Goal: Ask a question

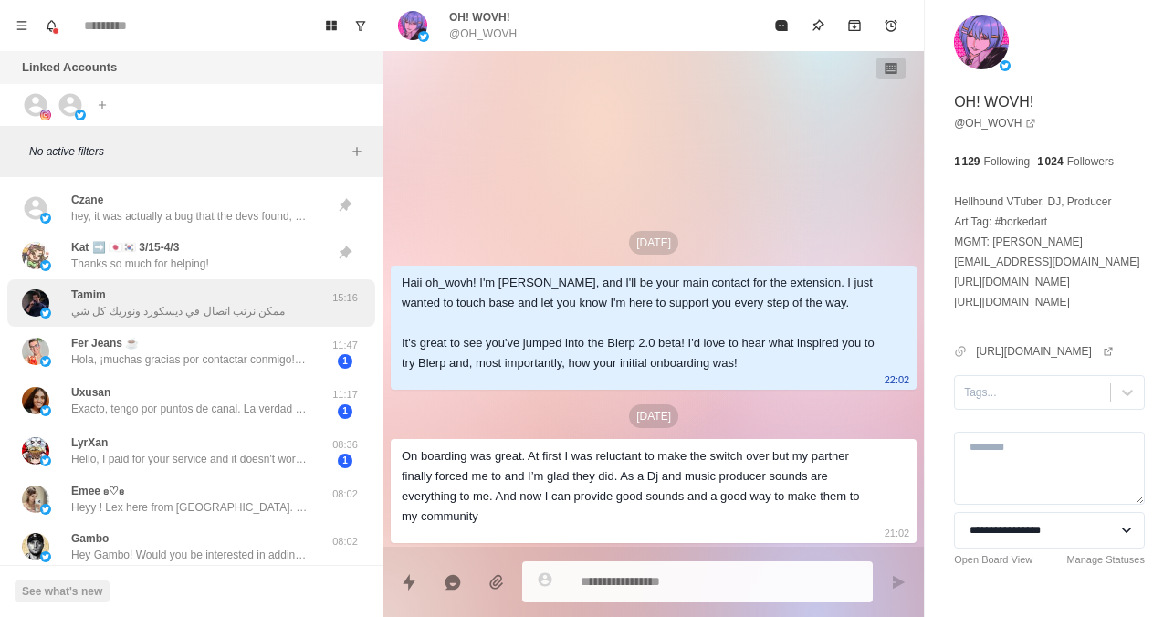
click at [172, 319] on p "ممكن نرتب اتصال في ديسكورد ونوريك كل شي" at bounding box center [178, 311] width 214 height 16
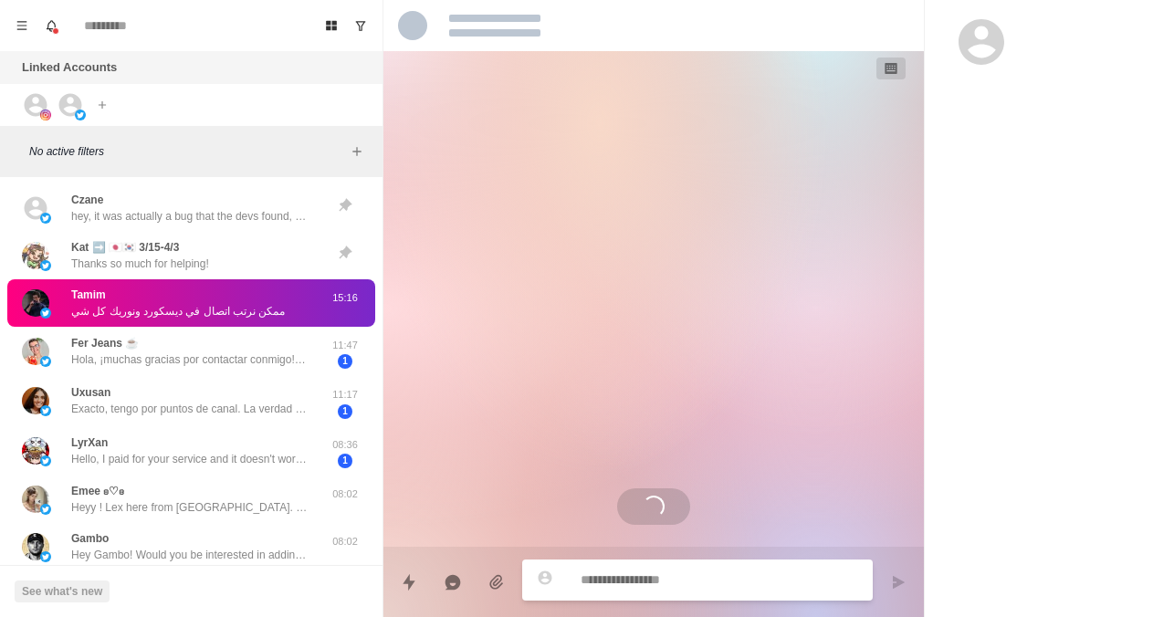
type textarea "*"
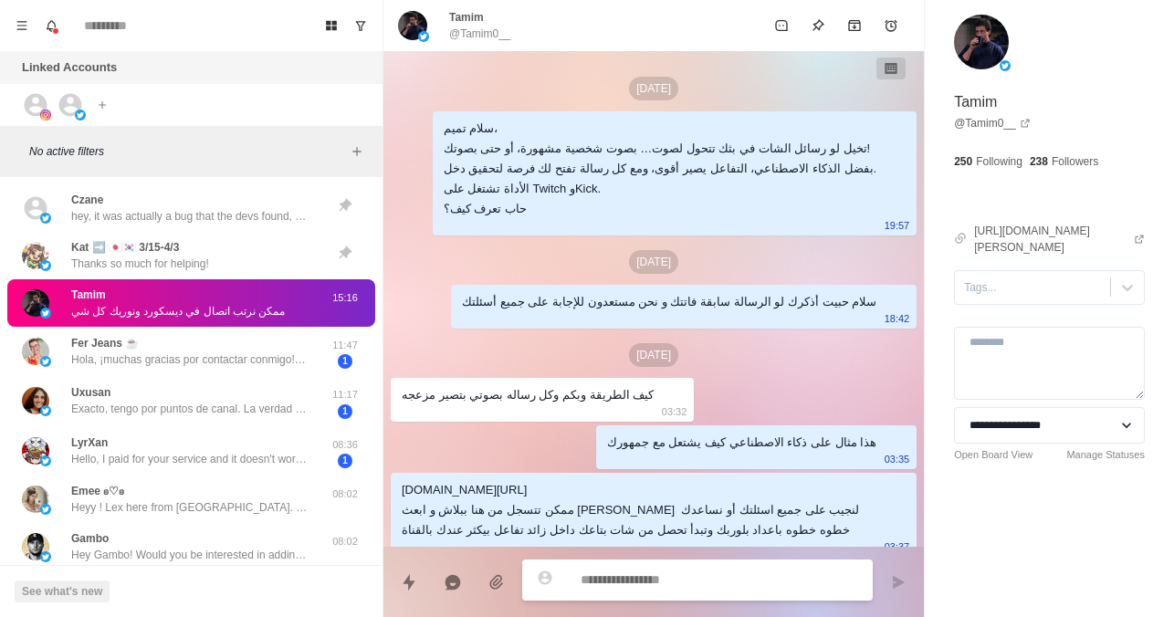
scroll to position [315, 0]
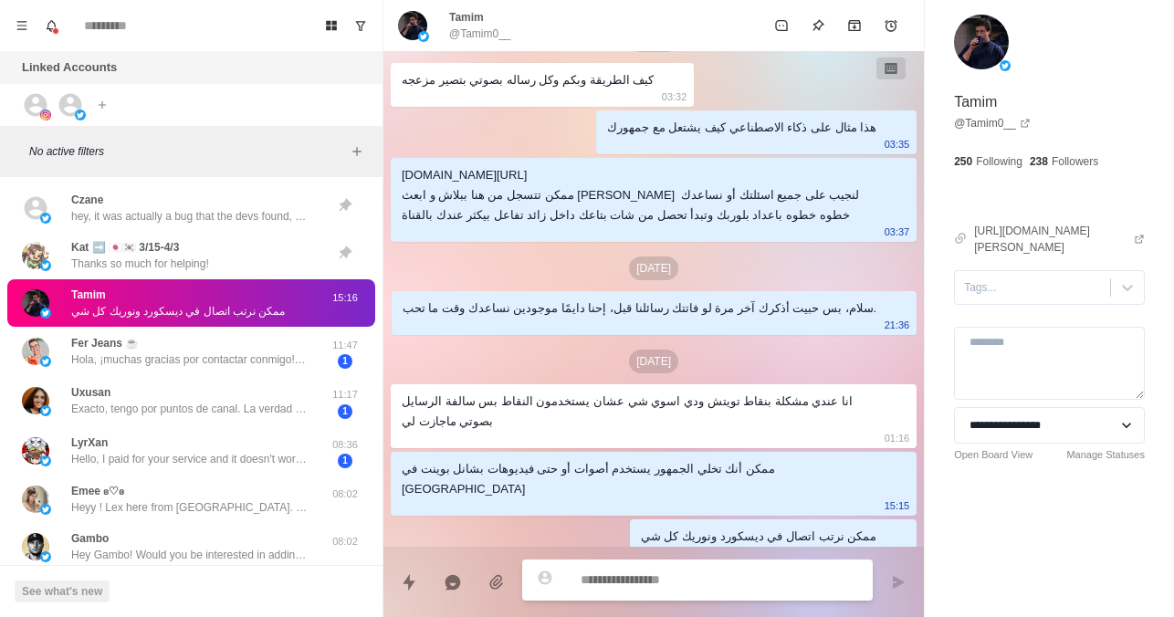
paste textarea "**********"
type textarea "**********"
type textarea "*"
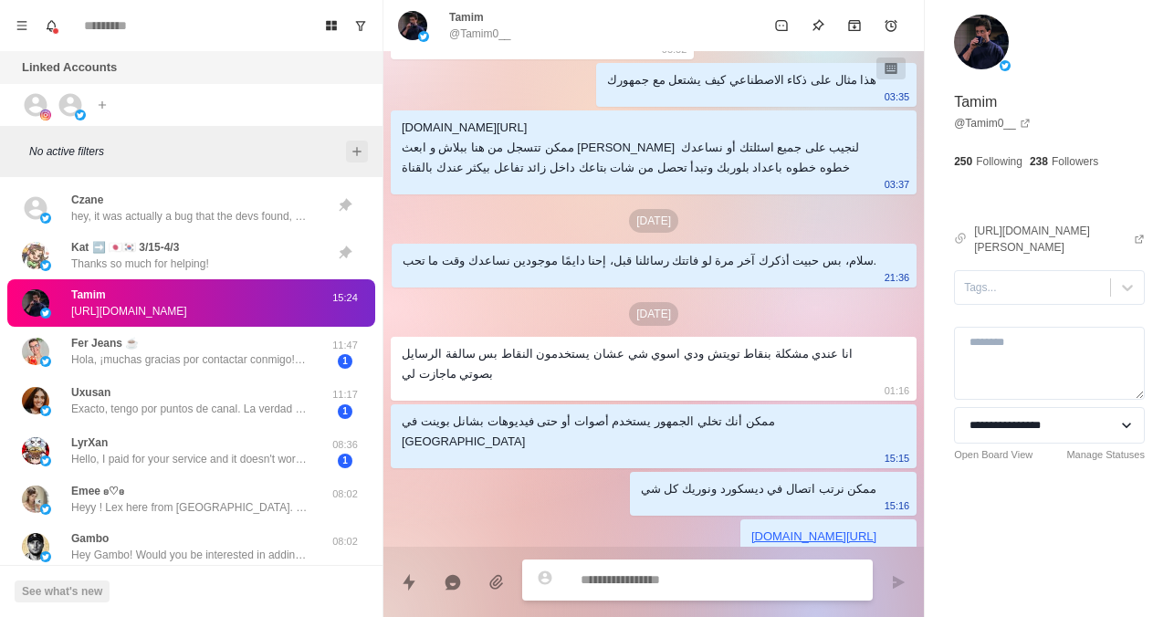
click at [346, 150] on button "Add filters" at bounding box center [357, 152] width 22 height 22
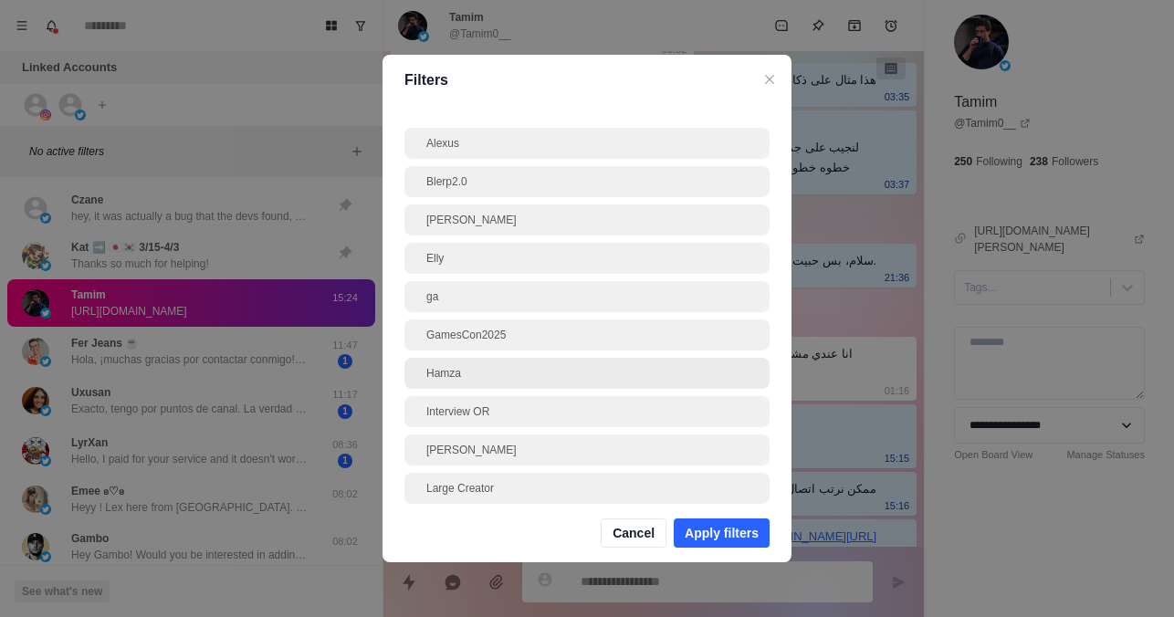
click at [459, 386] on div "Hamza" at bounding box center [586, 373] width 365 height 31
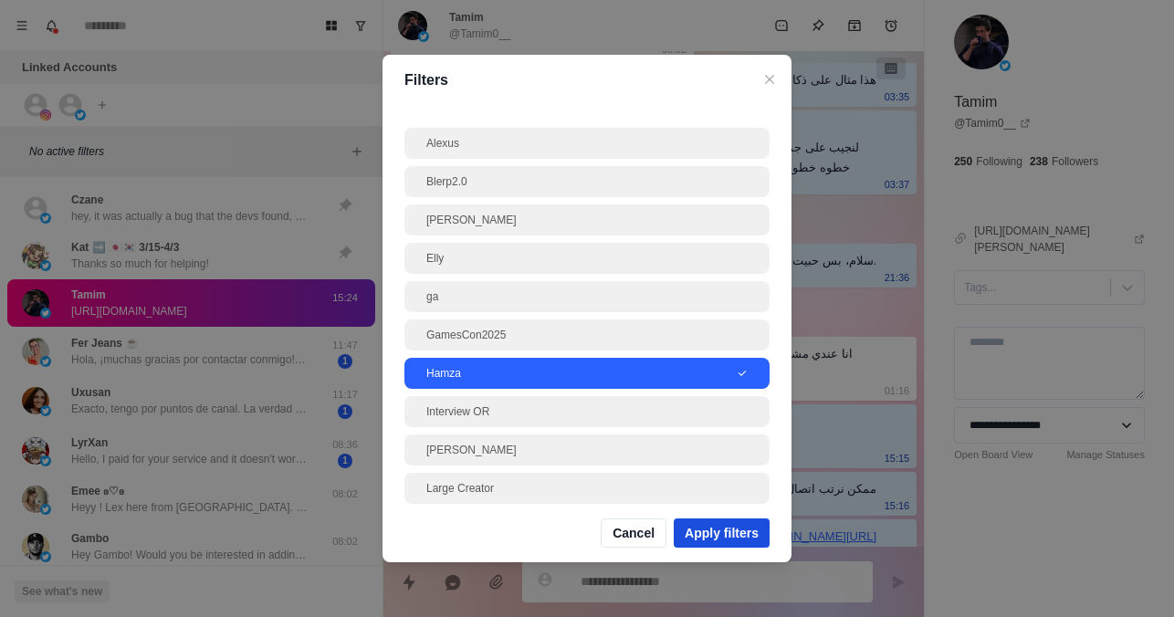
click at [709, 528] on button "Apply filters" at bounding box center [722, 532] width 96 height 29
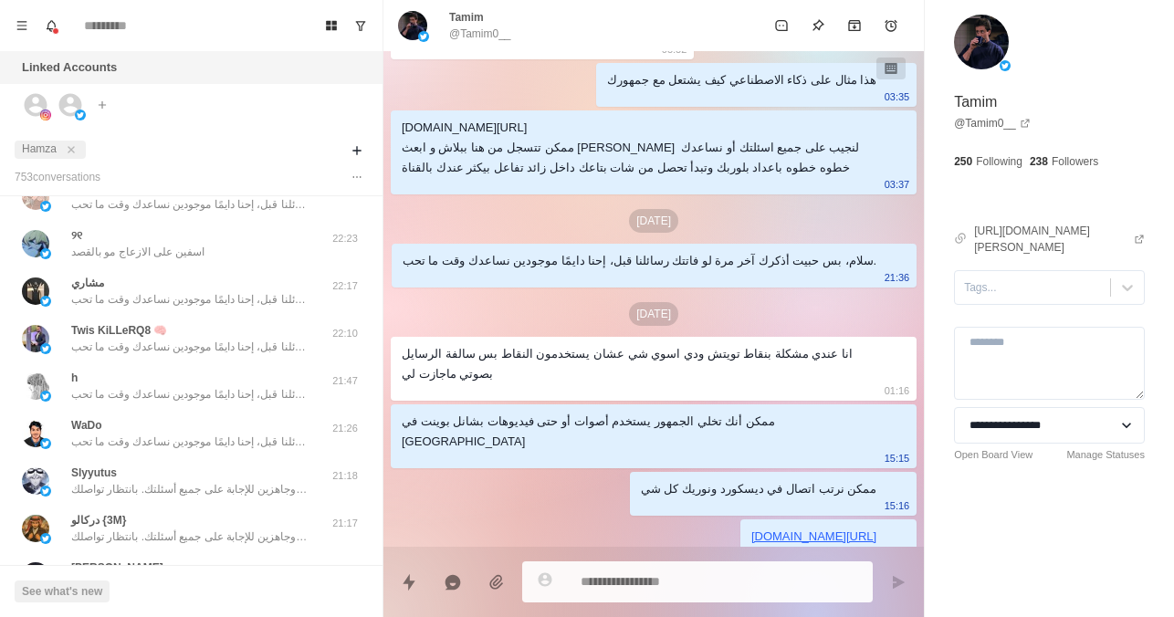
scroll to position [0, 0]
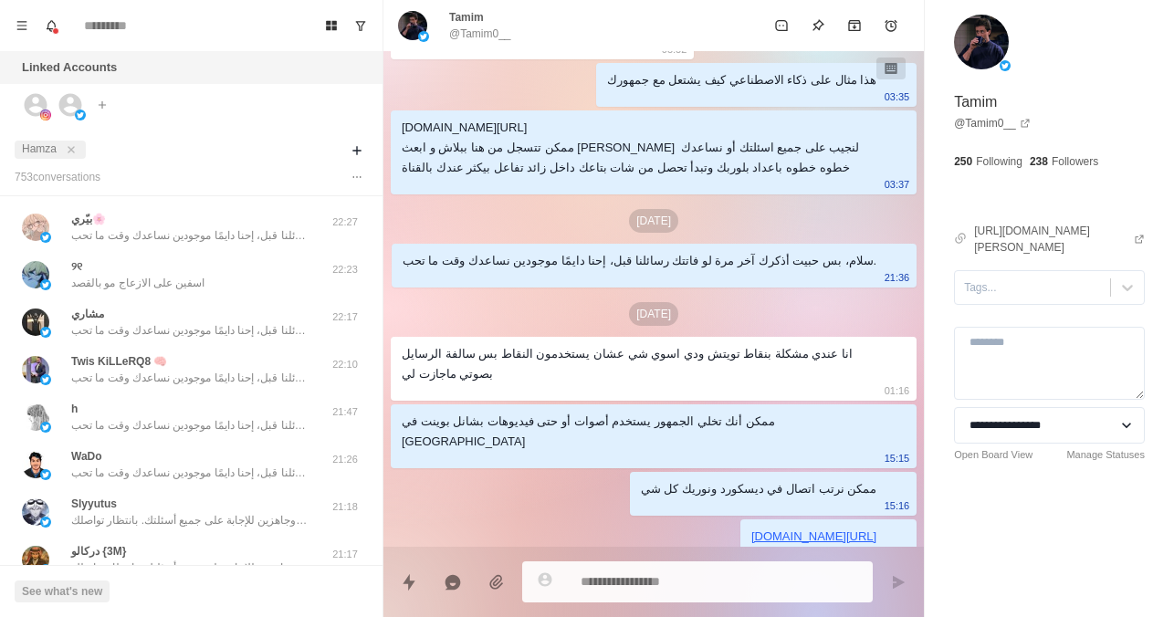
type textarea "*"
